Goal: Complete application form

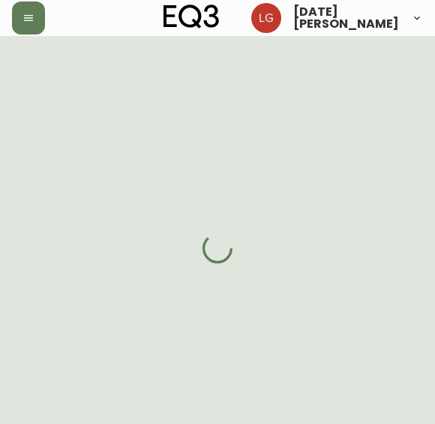
select select "BC"
select select "CA"
select select "CA_EN"
select select "Other"
select select "Interior Designer"
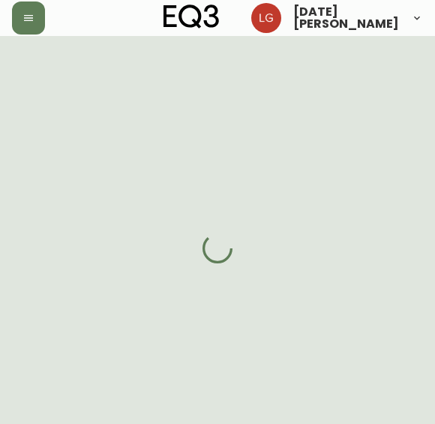
select select "false"
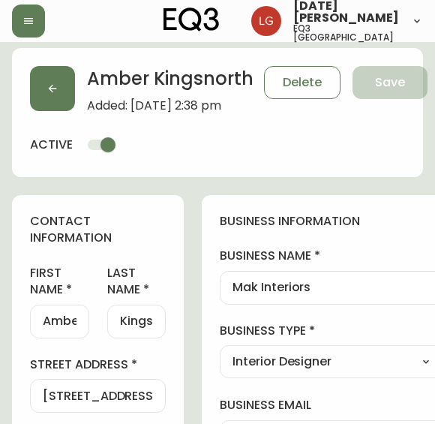
type input "EQ3 [GEOGRAPHIC_DATA]"
select select "cjw10z96p001r6gs00juufhhe"
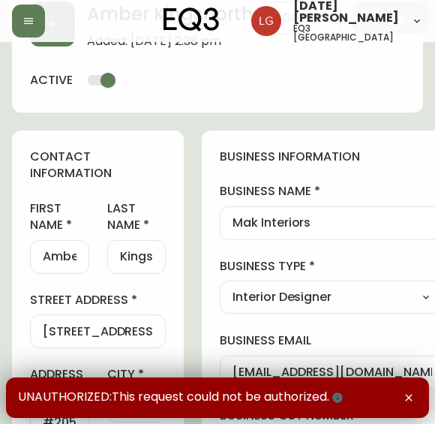
scroll to position [150, 0]
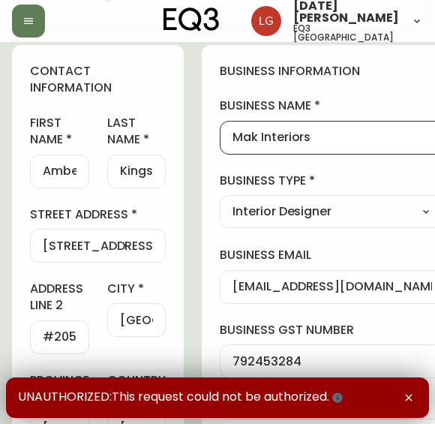
drag, startPoint x: 326, startPoint y: 136, endPoint x: 205, endPoint y: 119, distance: 122.6
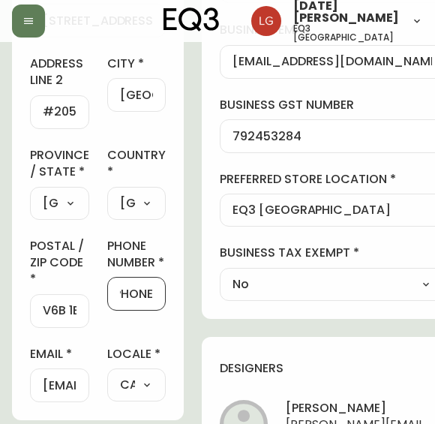
scroll to position [0, 55]
drag, startPoint x: 134, startPoint y: 313, endPoint x: 240, endPoint y: 319, distance: 105.8
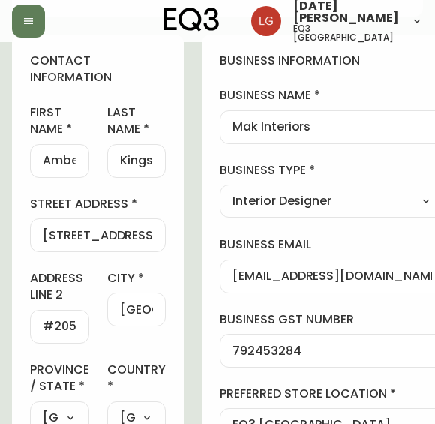
scroll to position [150, 0]
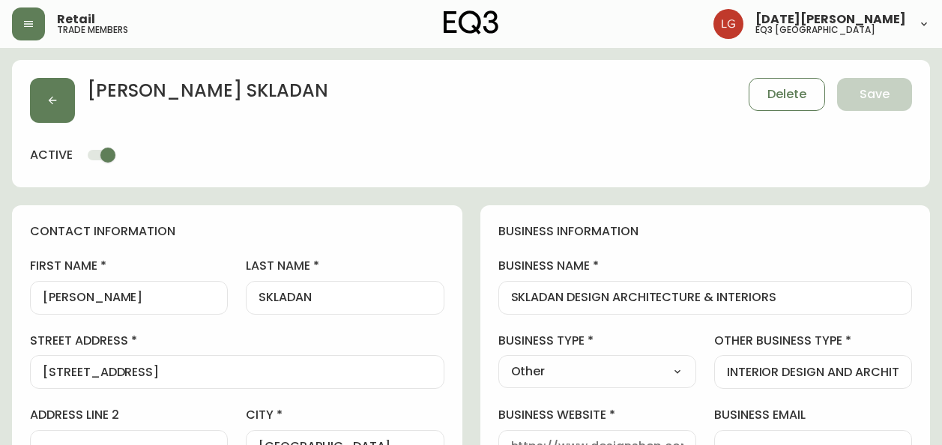
select select "BC"
select select "CA"
select select "CA_EN"
select select "Other"
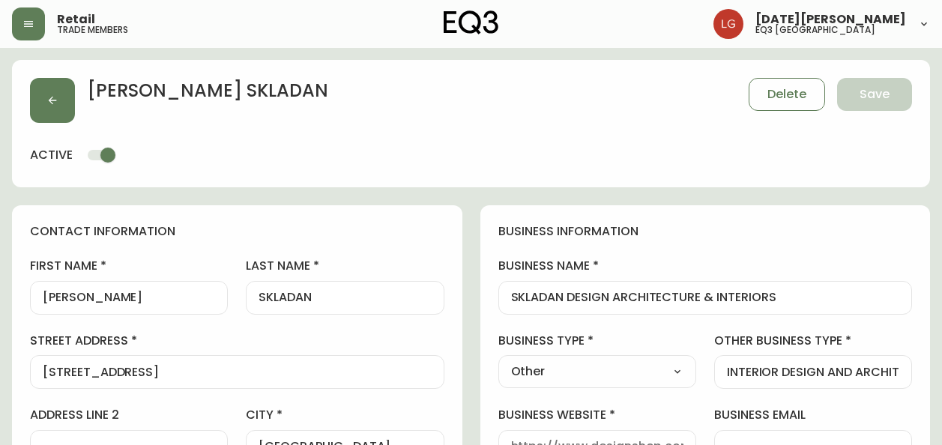
select select "cjw10z96p001r6gs00juufhhe"
select select "false"
click at [49, 88] on button "button" at bounding box center [52, 100] width 45 height 45
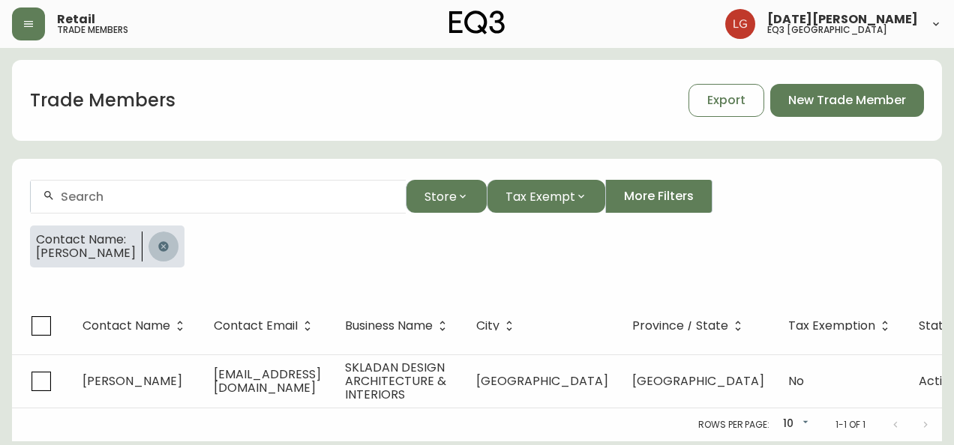
click at [166, 251] on icon "button" at bounding box center [163, 247] width 12 height 12
